Goal: Information Seeking & Learning: Learn about a topic

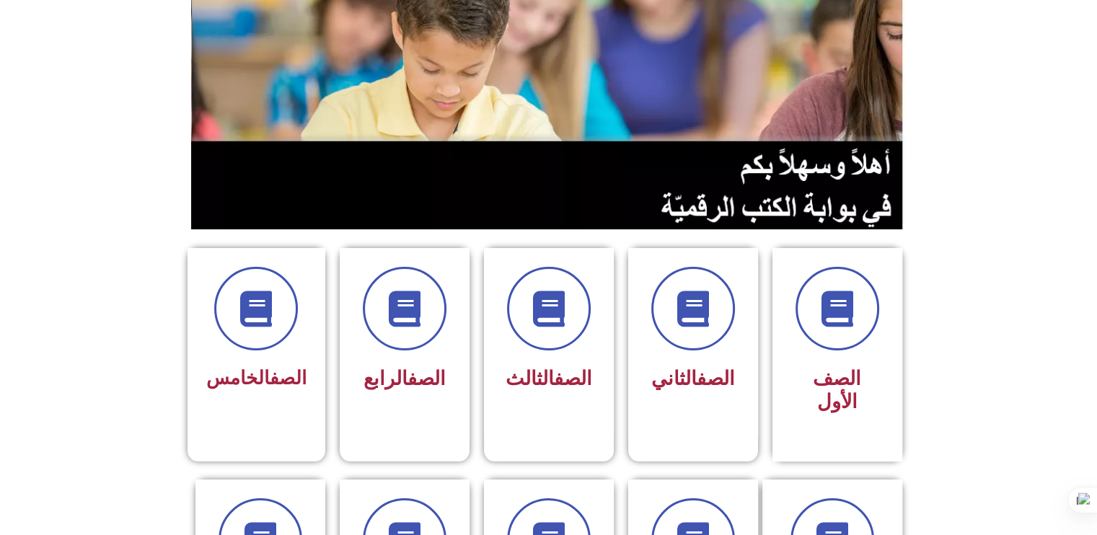
scroll to position [288, 0]
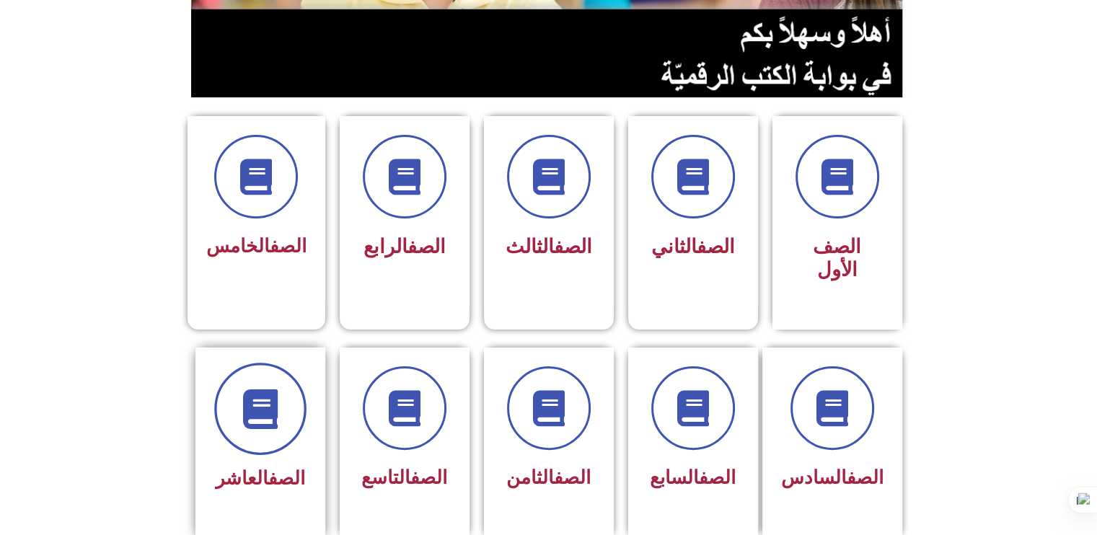
click at [242, 418] on span at bounding box center [260, 409] width 92 height 92
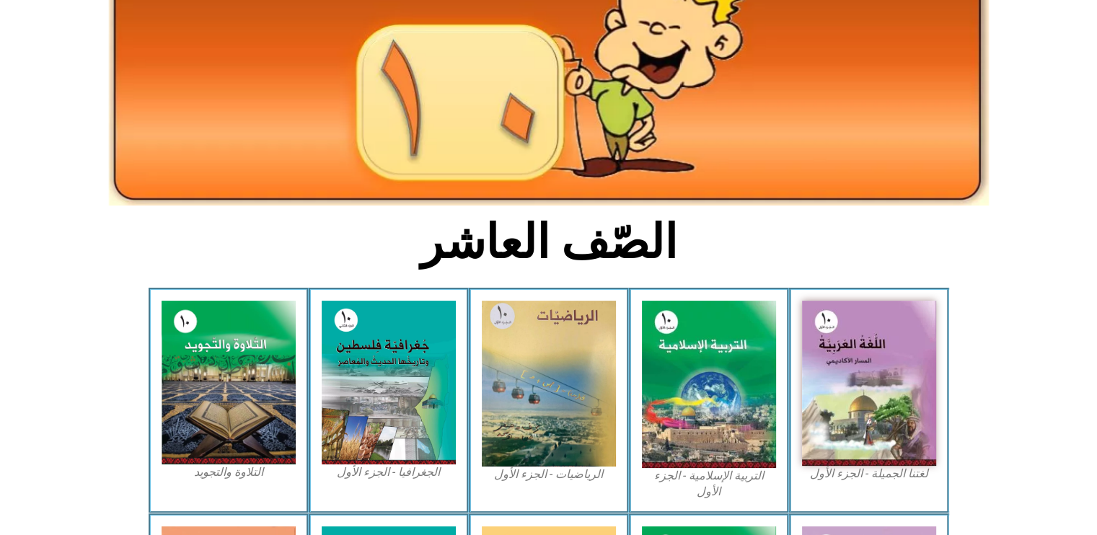
scroll to position [172, 0]
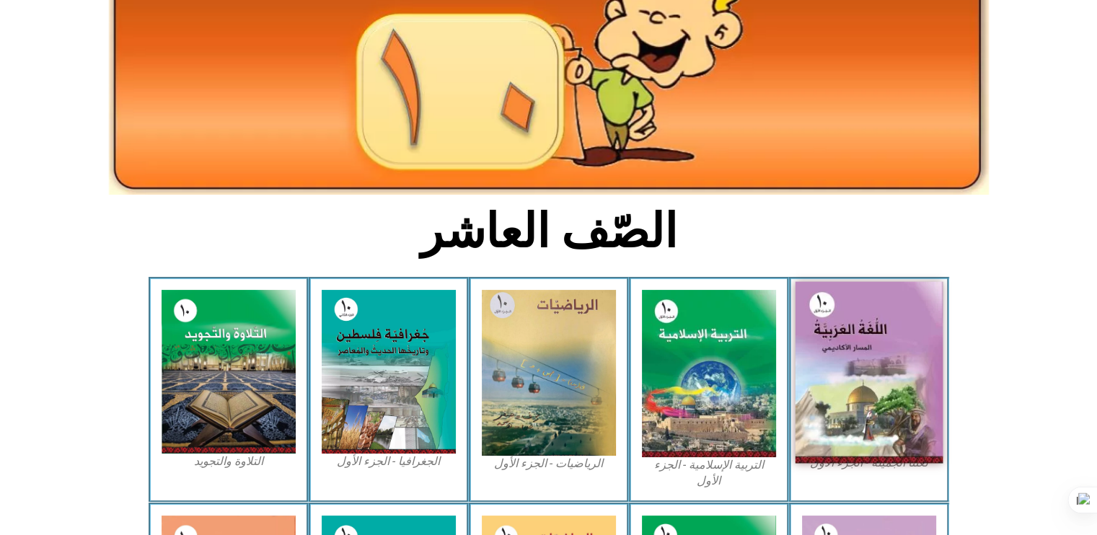
click at [844, 350] on img at bounding box center [869, 373] width 148 height 182
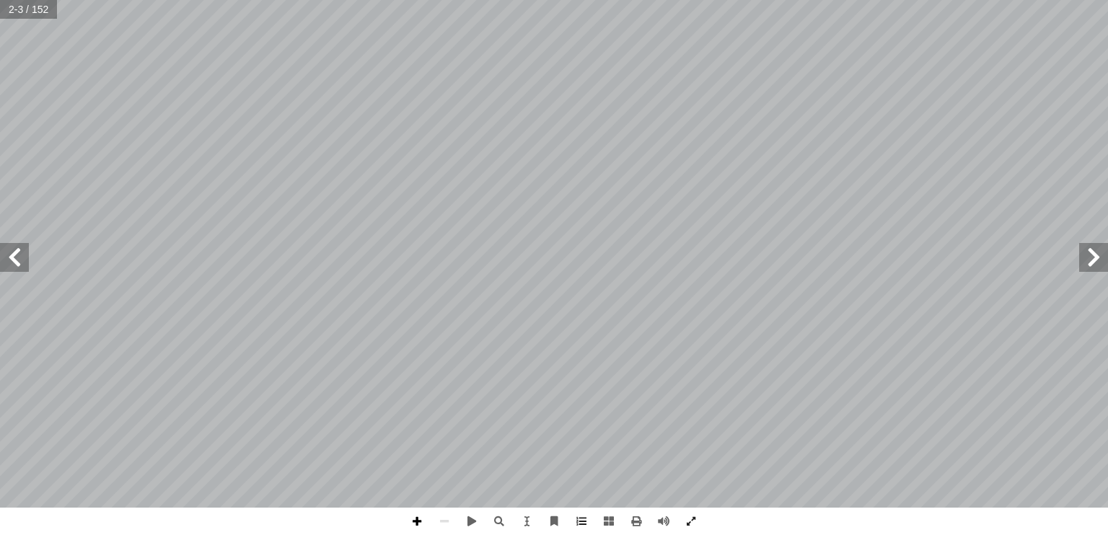
click at [416, 521] on span at bounding box center [416, 521] width 27 height 27
click at [453, 518] on span at bounding box center [443, 521] width 27 height 27
click at [557, 521] on span at bounding box center [553, 521] width 27 height 27
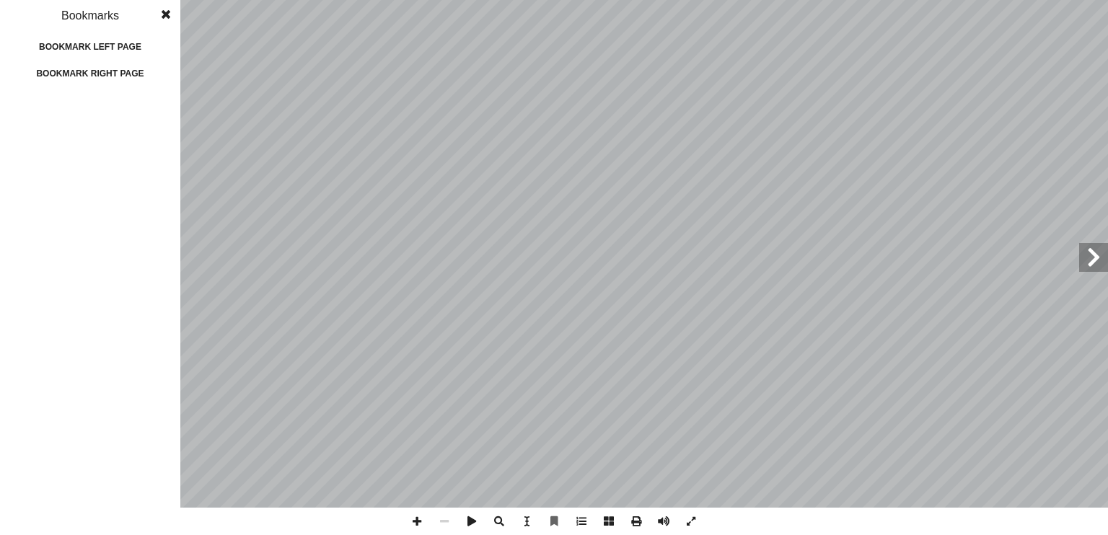
click at [164, 13] on span at bounding box center [166, 14] width 26 height 29
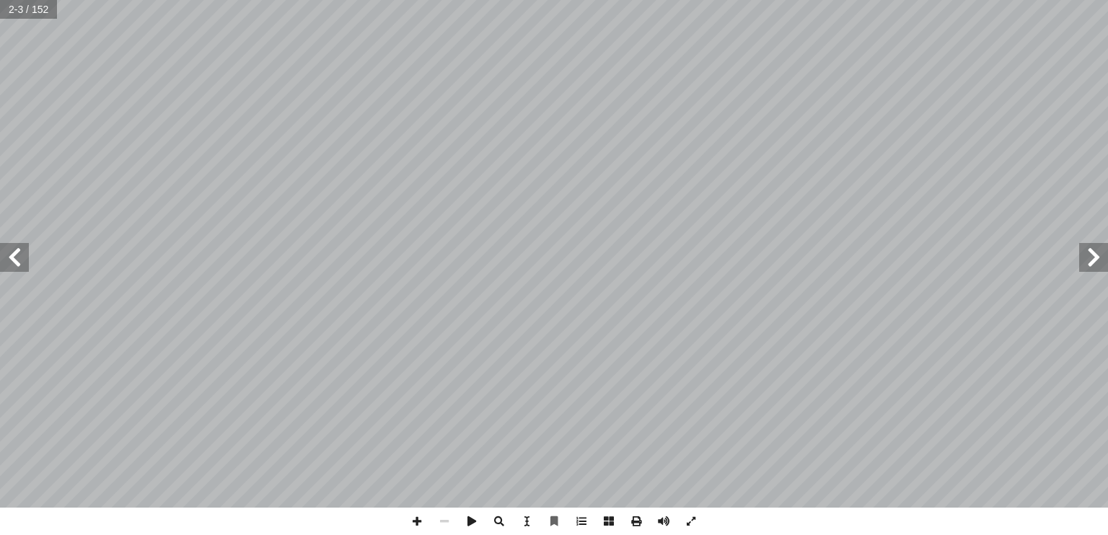
click at [14, 268] on span at bounding box center [14, 257] width 29 height 29
click at [601, 525] on span at bounding box center [608, 521] width 27 height 27
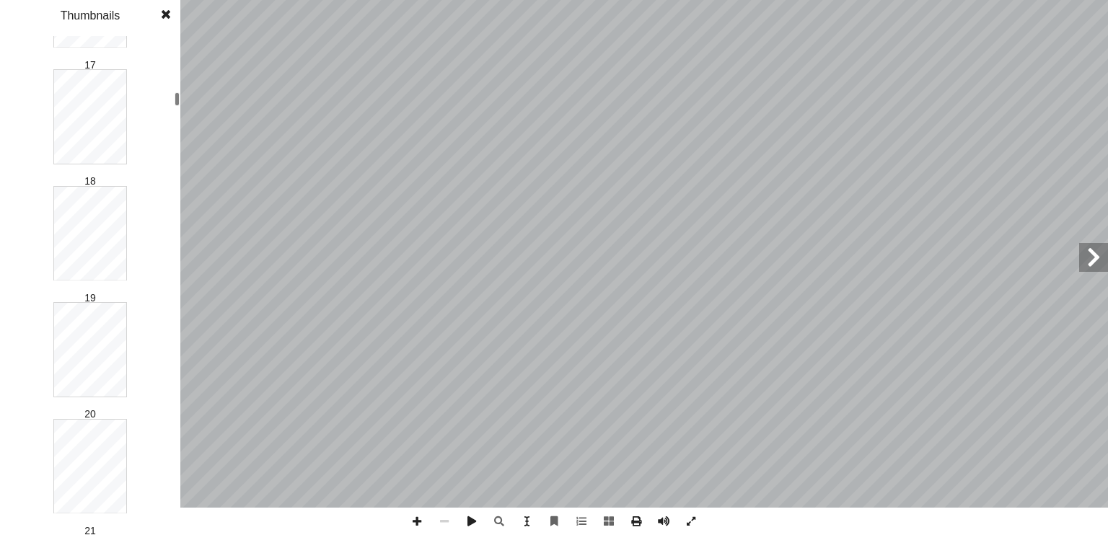
click at [179, 92] on div at bounding box center [176, 285] width 5 height 496
click at [177, 115] on div at bounding box center [176, 285] width 5 height 496
click at [176, 112] on div at bounding box center [176, 112] width 5 height 14
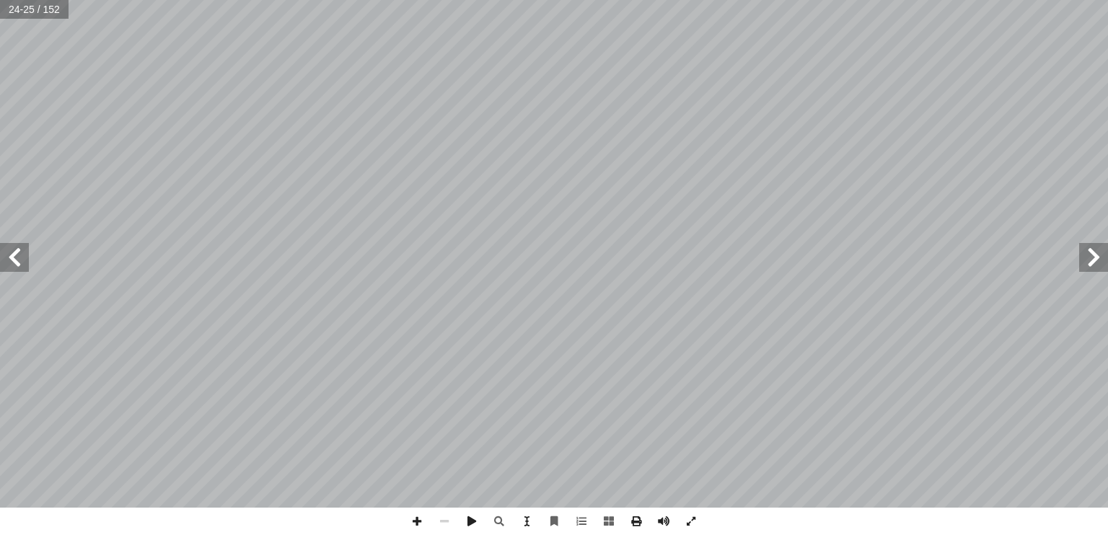
click at [1086, 265] on span at bounding box center [1093, 257] width 29 height 29
click at [16, 259] on span at bounding box center [14, 257] width 29 height 29
click at [25, 261] on span at bounding box center [14, 257] width 29 height 29
